Goal: Navigation & Orientation: Find specific page/section

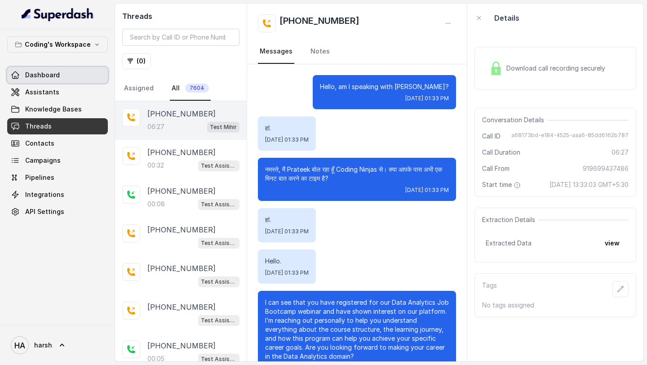
scroll to position [2813, 0]
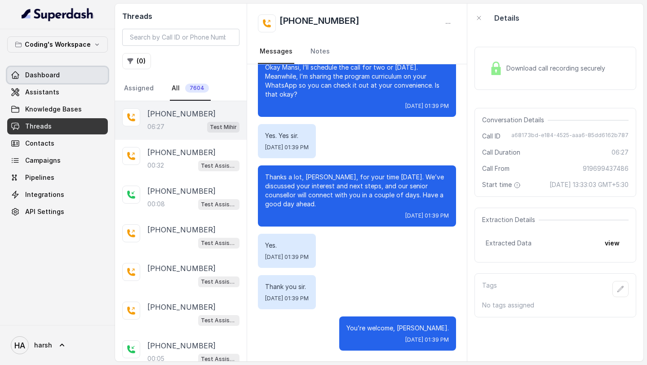
click at [63, 75] on link "Dashboard" at bounding box center [57, 75] width 101 height 16
